Goal: Task Accomplishment & Management: Manage account settings

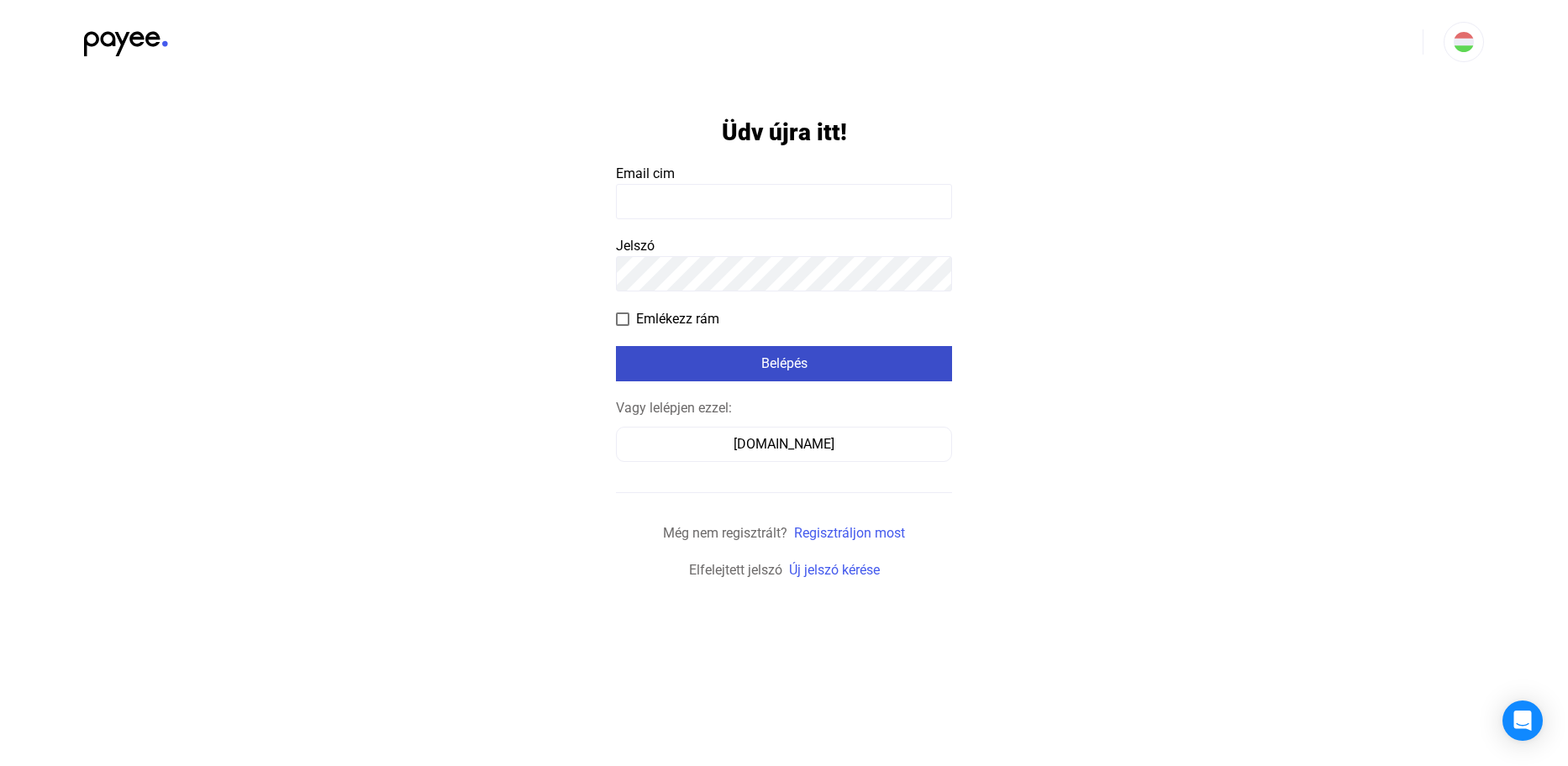
type input "**********"
click at [796, 368] on div "Belépés" at bounding box center [784, 363] width 326 height 20
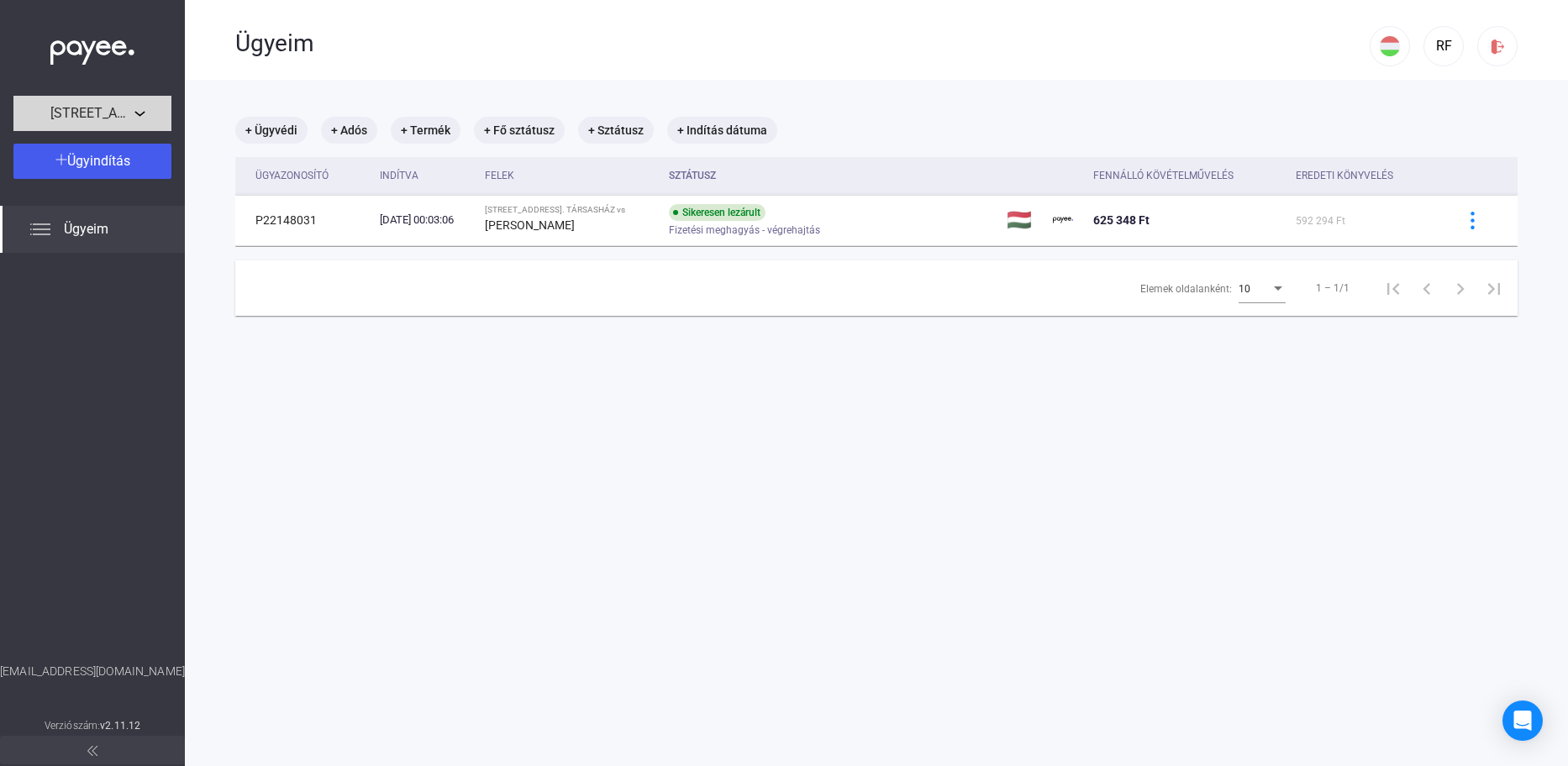
click at [94, 119] on span "[STREET_ADDRESS]. TÁRSASHÁZ" at bounding box center [93, 113] width 84 height 20
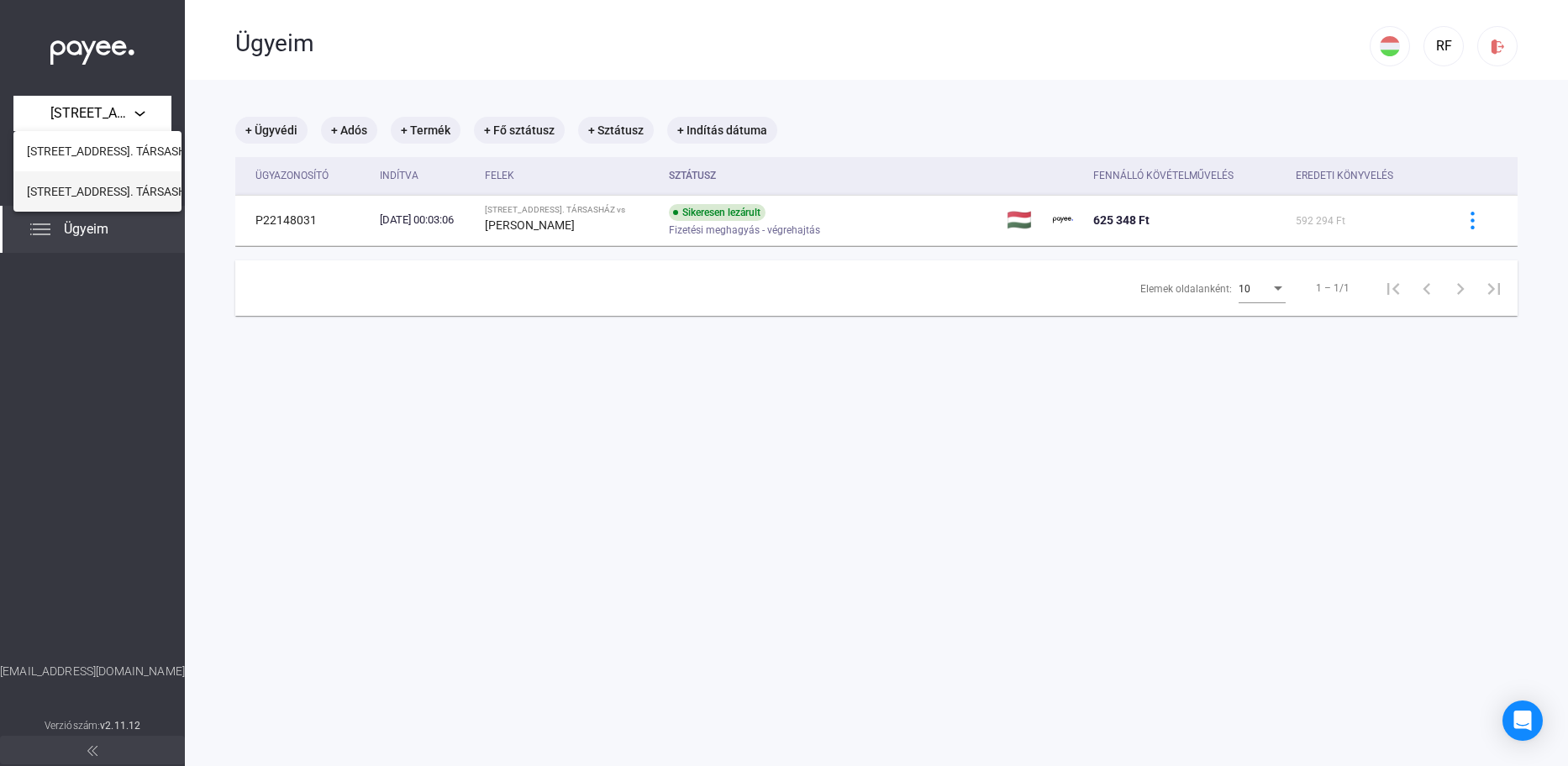
click at [87, 189] on span "[STREET_ADDRESS]. TÁRSASHÁZ" at bounding box center [114, 191] width 174 height 20
